Goal: Transaction & Acquisition: Purchase product/service

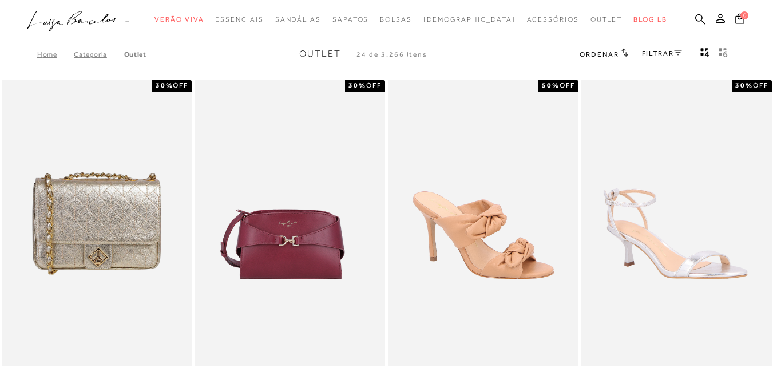
click at [130, 19] on icon ".a{fill-rule:evenodd;}" at bounding box center [78, 21] width 103 height 24
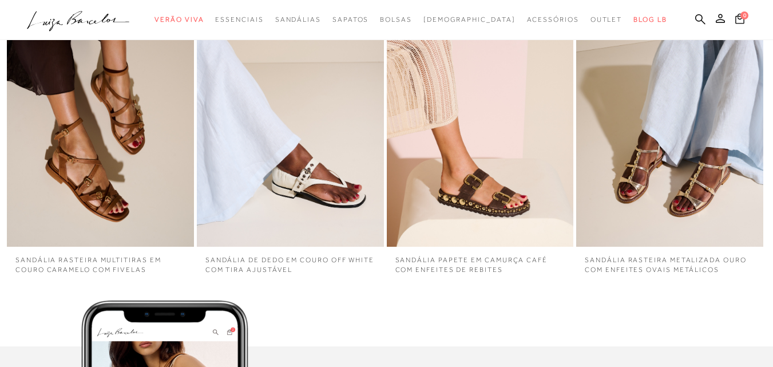
scroll to position [2747, 0]
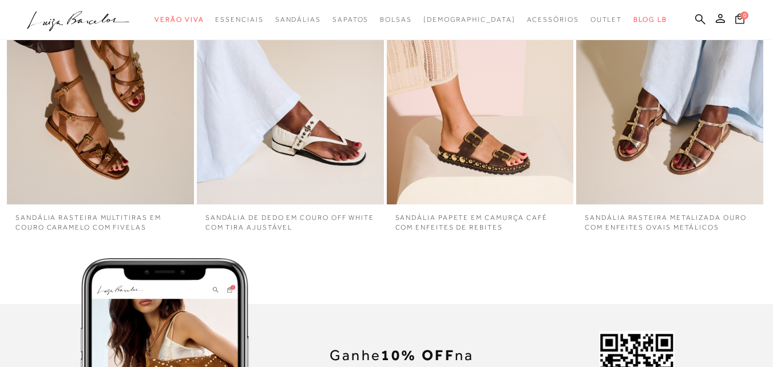
click at [171, 141] on img "1 / 4" at bounding box center [100, 64] width 187 height 280
